Goal: Connect with others

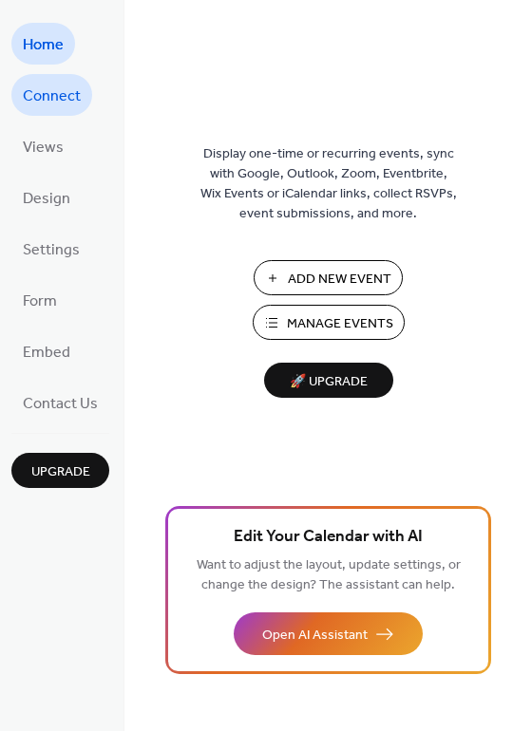
click at [47, 101] on span "Connect" at bounding box center [52, 97] width 58 height 30
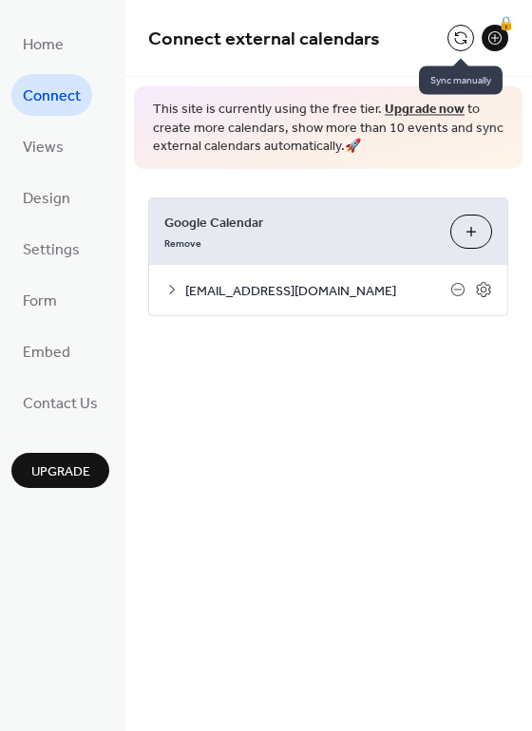
click at [454, 35] on button at bounding box center [460, 38] width 27 height 27
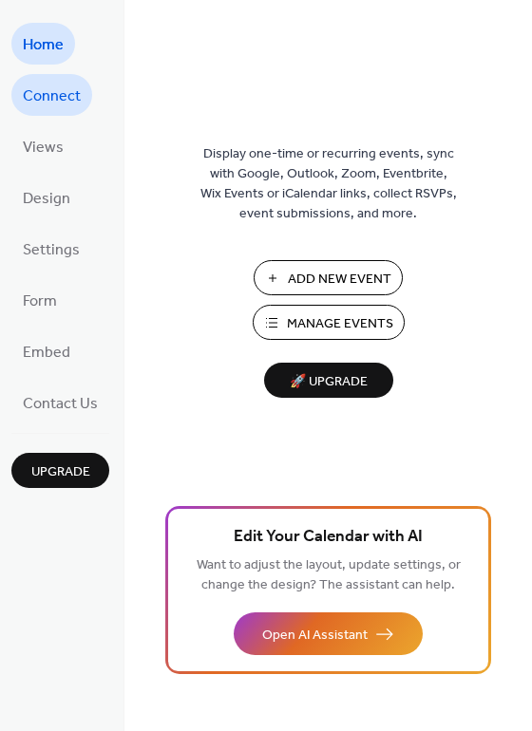
click at [53, 100] on span "Connect" at bounding box center [52, 97] width 58 height 30
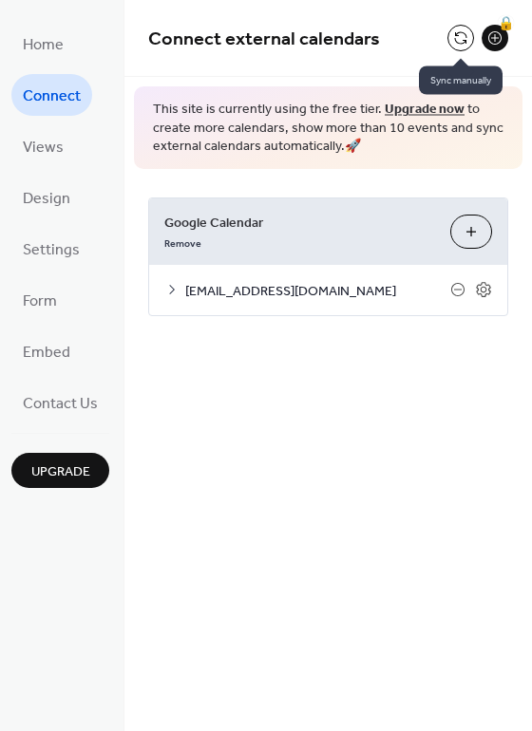
click at [456, 39] on button at bounding box center [460, 38] width 27 height 27
click at [450, 41] on button at bounding box center [460, 38] width 27 height 27
